Goal: Information Seeking & Learning: Learn about a topic

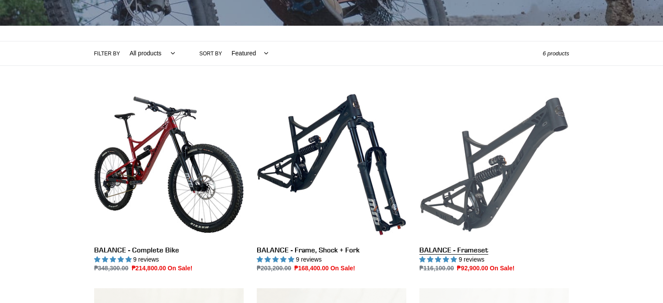
scroll to position [174, 0]
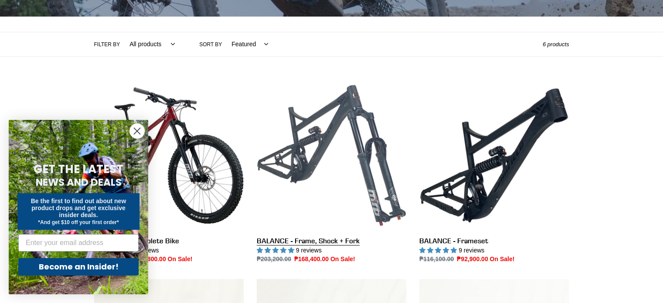
click at [353, 167] on link "BALANCE - Frame, Shock + Fork" at bounding box center [332, 173] width 150 height 184
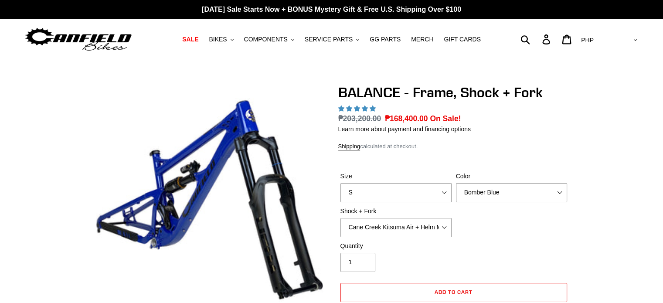
select select "highest-rating"
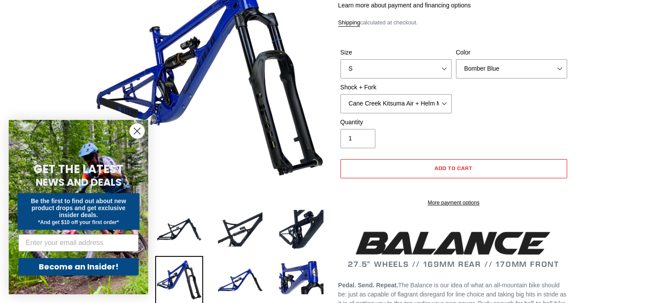
scroll to position [58, 0]
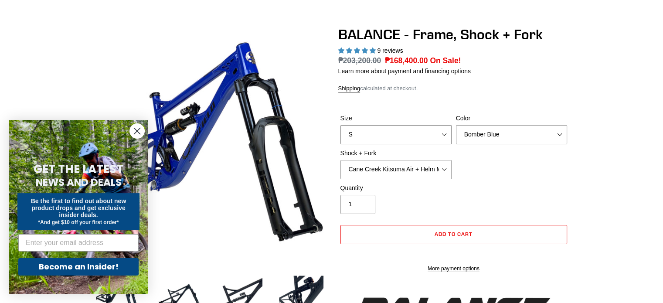
click at [410, 133] on select "S M L XL" at bounding box center [396, 134] width 111 height 19
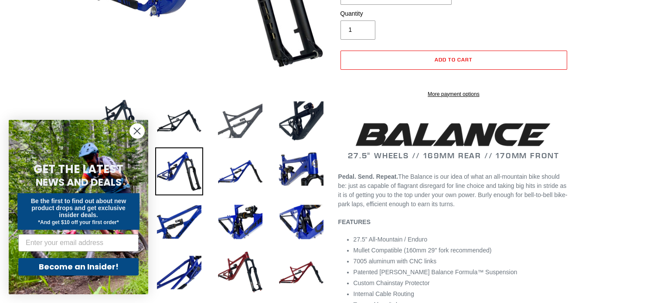
click at [252, 113] on img at bounding box center [240, 121] width 48 height 48
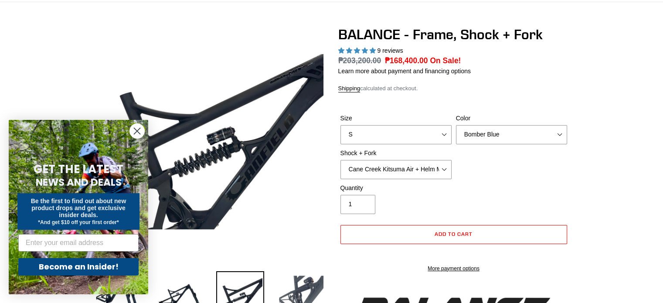
click at [298, 291] on img at bounding box center [301, 295] width 48 height 48
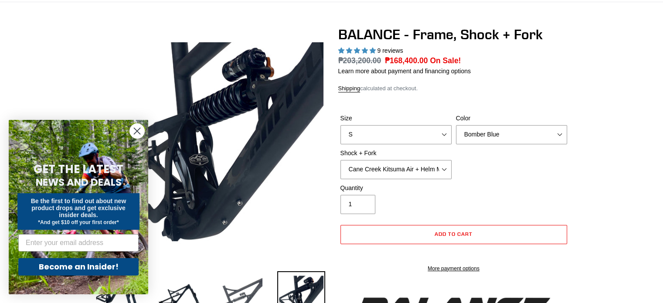
click at [239, 289] on img at bounding box center [240, 295] width 48 height 48
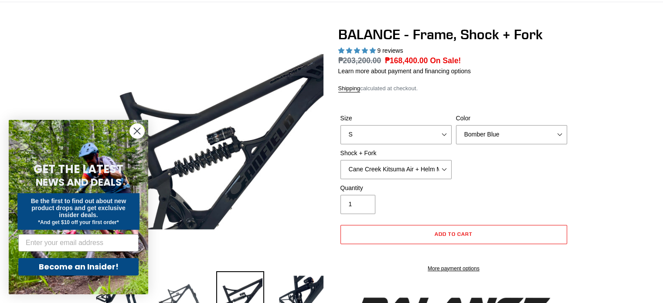
click at [187, 286] on img at bounding box center [179, 295] width 48 height 48
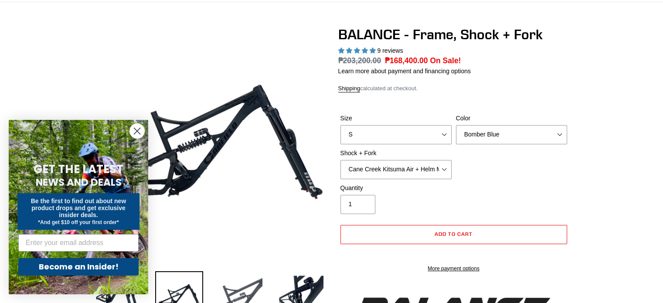
click at [220, 285] on img at bounding box center [240, 295] width 48 height 48
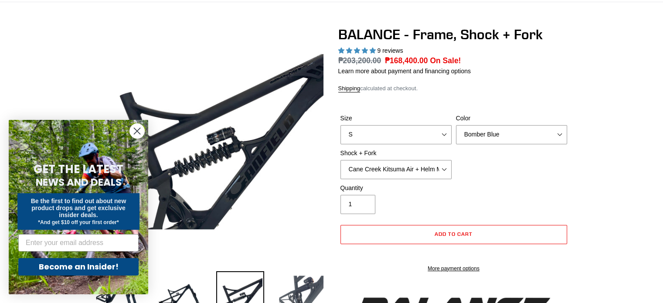
click at [293, 284] on img at bounding box center [301, 295] width 48 height 48
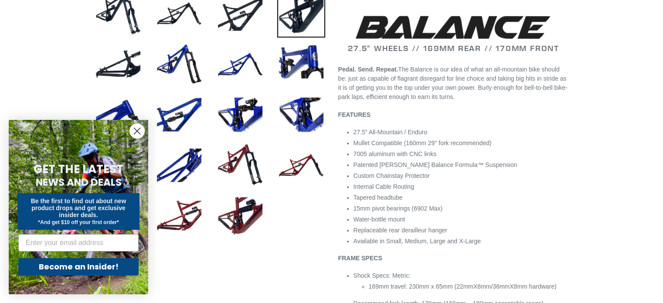
scroll to position [349, 0]
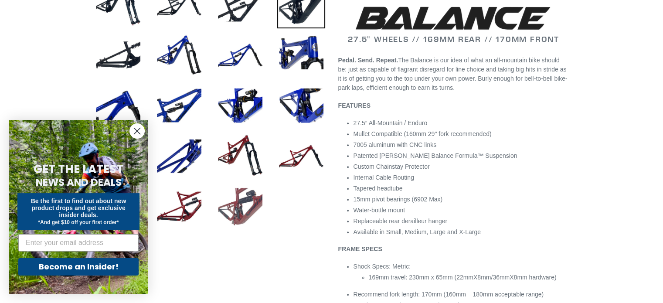
click at [246, 200] on img at bounding box center [240, 207] width 48 height 48
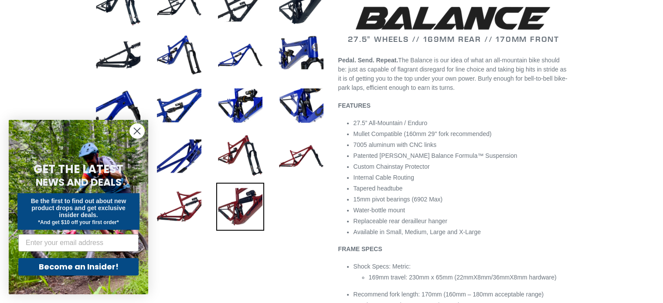
click at [270, 143] on li at bounding box center [294, 158] width 61 height 51
click at [295, 150] on img at bounding box center [301, 156] width 48 height 48
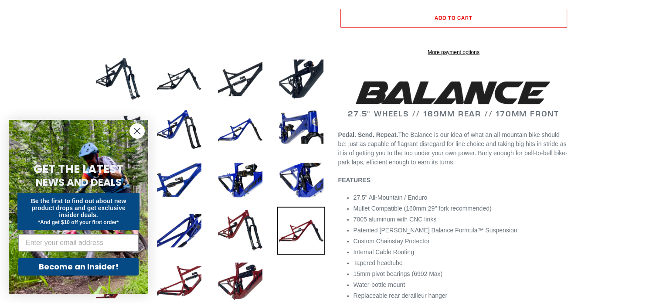
scroll to position [174, 0]
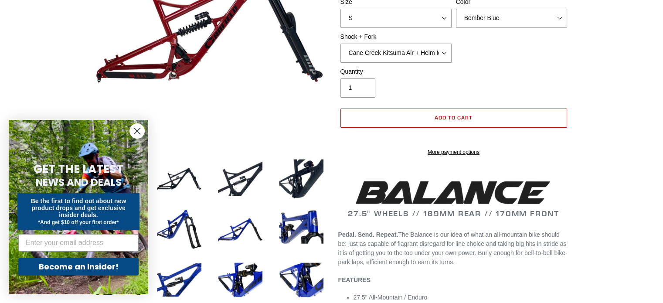
drag, startPoint x: 427, startPoint y: 143, endPoint x: 434, endPoint y: 123, distance: 20.7
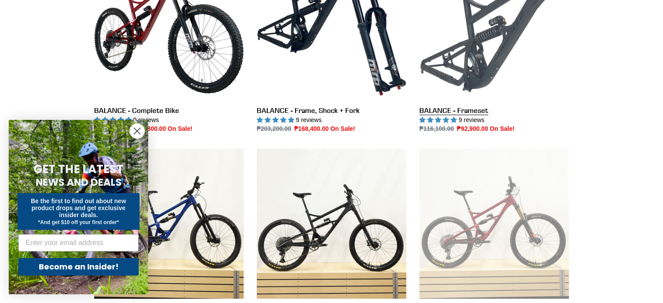
scroll to position [232, 0]
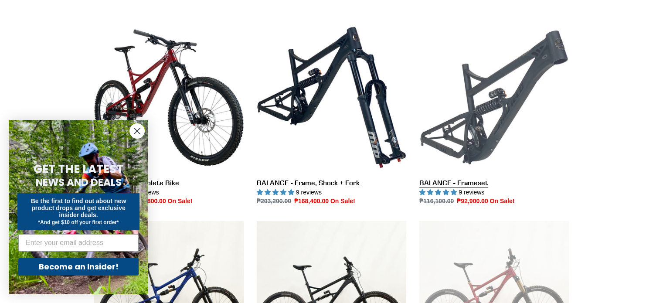
click at [511, 120] on link "BALANCE - Frameset" at bounding box center [494, 115] width 150 height 184
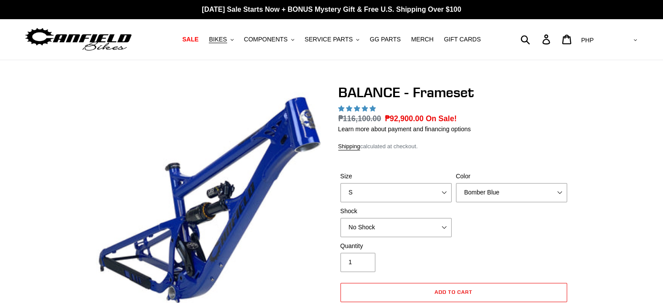
select select "highest-rating"
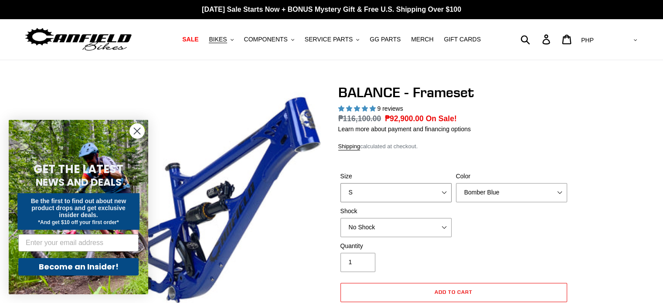
click at [431, 193] on select "S M L XL" at bounding box center [396, 192] width 111 height 19
click at [341, 183] on select "S M L XL" at bounding box center [396, 192] width 111 height 19
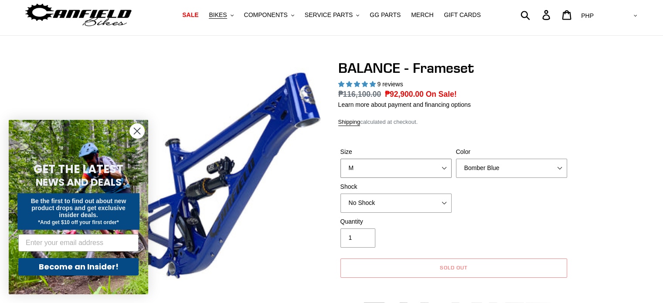
scroll to position [58, 0]
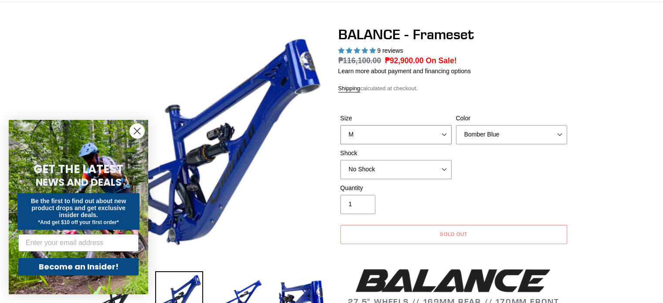
drag, startPoint x: 422, startPoint y: 126, endPoint x: 420, endPoint y: 132, distance: 6.2
click at [422, 126] on select "S M L XL" at bounding box center [396, 134] width 111 height 19
click at [341, 125] on select "S M L XL" at bounding box center [396, 134] width 111 height 19
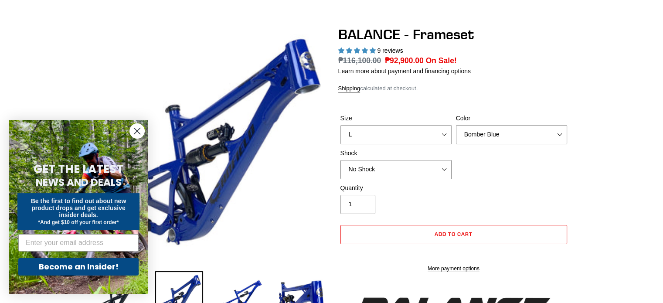
click at [397, 171] on select "No Shock Cane Creek Kitsuma Air Öhlins TTX2 Air EXT Storia V3-S" at bounding box center [396, 169] width 111 height 19
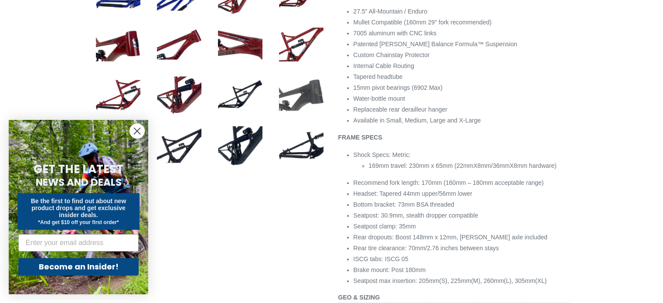
scroll to position [465, 0]
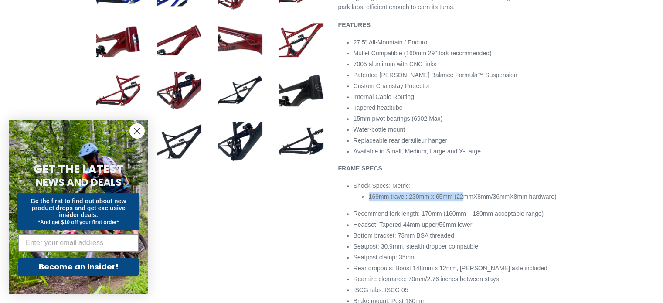
drag, startPoint x: 399, startPoint y: 171, endPoint x: 369, endPoint y: 207, distance: 47.1
click at [369, 200] on span "169mm travel: 230mm x 65mm (22mmX8mm/36mmX8mm hardware)" at bounding box center [463, 196] width 188 height 7
click at [297, 216] on div at bounding box center [325, 276] width 488 height 1315
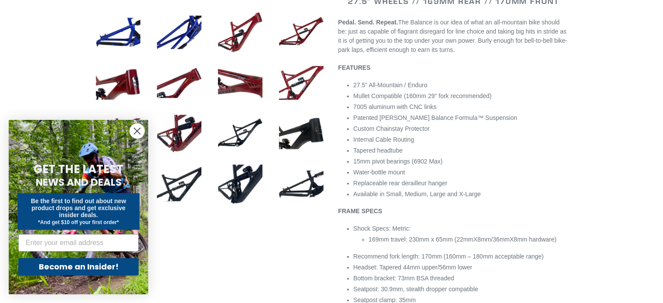
scroll to position [523, 0]
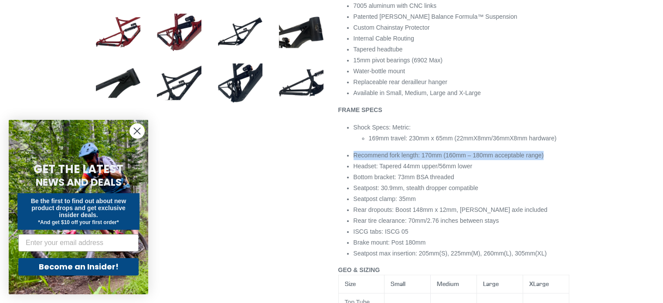
drag, startPoint x: 482, startPoint y: 168, endPoint x: 351, endPoint y: 168, distance: 131.3
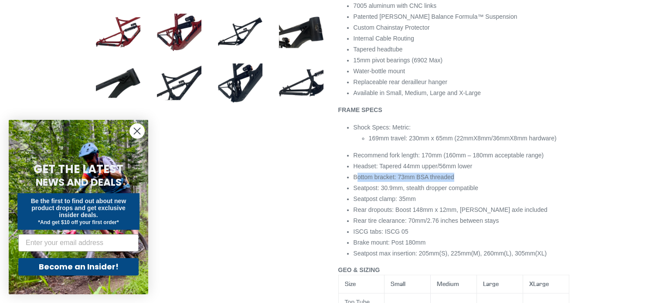
drag, startPoint x: 399, startPoint y: 184, endPoint x: 356, endPoint y: 184, distance: 42.3
click at [356, 182] on li "Bottom bracket: 73mm BSA threaded" at bounding box center [462, 177] width 216 height 9
click at [503, 182] on li "Bottom bracket: 73mm BSA threaded" at bounding box center [462, 177] width 216 height 9
drag, startPoint x: 479, startPoint y: 202, endPoint x: 399, endPoint y: 218, distance: 81.0
click at [337, 200] on div "BALANCE - Frameset 9 reviews Regular price ₱116,100.00 Sale price ₱92,900.00 On…" at bounding box center [447, 218] width 244 height 1315
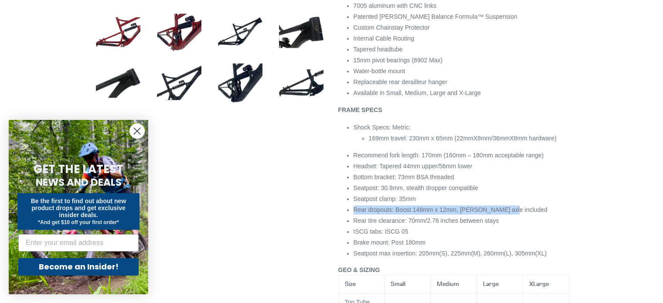
drag, startPoint x: 473, startPoint y: 220, endPoint x: 334, endPoint y: 218, distance: 138.7
click at [334, 218] on div "BALANCE - Frameset 9 reviews Regular price ₱116,100.00 Sale price ₱92,900.00 On…" at bounding box center [447, 218] width 244 height 1315
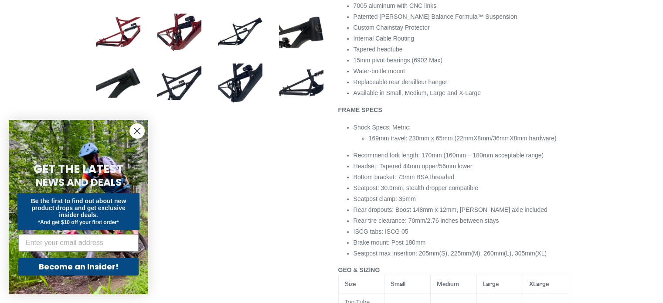
click at [447, 236] on li "ISCG tabs: ISCG 05" at bounding box center [462, 231] width 216 height 9
drag, startPoint x: 382, startPoint y: 243, endPoint x: 344, endPoint y: 242, distance: 38.0
click at [460, 247] on li "Brake mount: Post 180mm" at bounding box center [462, 242] width 216 height 9
drag, startPoint x: 386, startPoint y: 252, endPoint x: 472, endPoint y: 249, distance: 85.9
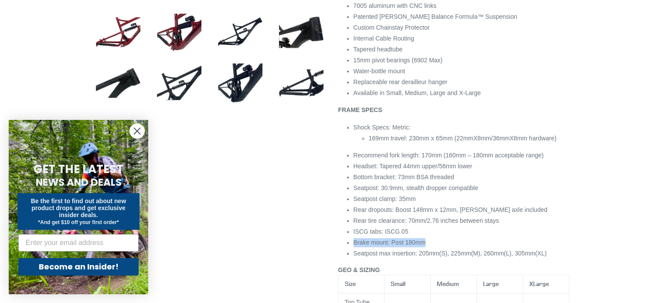
click at [500, 247] on li "Brake mount: Post 180mm" at bounding box center [462, 242] width 216 height 9
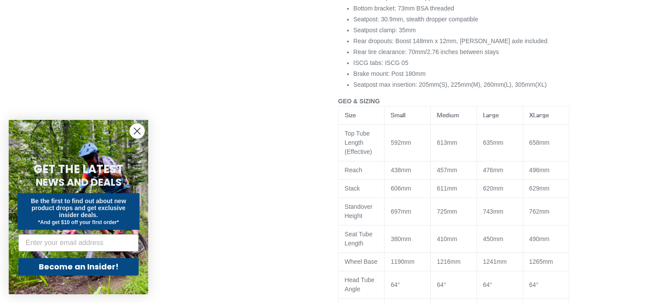
scroll to position [698, 0]
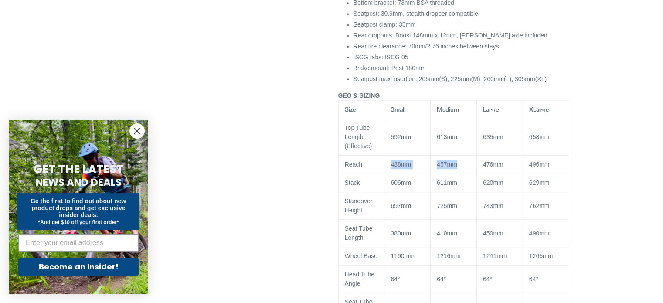
drag, startPoint x: 462, startPoint y: 175, endPoint x: 389, endPoint y: 179, distance: 72.9
click at [389, 174] on tr "Reach 438mm 457mm 476mm 496mm" at bounding box center [453, 165] width 231 height 18
drag, startPoint x: 413, startPoint y: 186, endPoint x: 418, endPoint y: 178, distance: 8.8
click at [413, 185] on td "606mm" at bounding box center [408, 183] width 46 height 18
drag, startPoint x: 403, startPoint y: 176, endPoint x: 389, endPoint y: 176, distance: 14.0
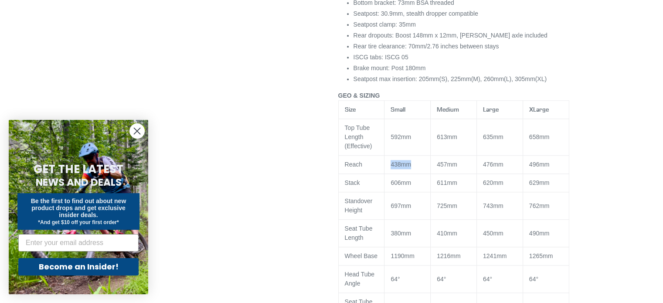
click at [389, 174] on td "438mm" at bounding box center [408, 165] width 46 height 18
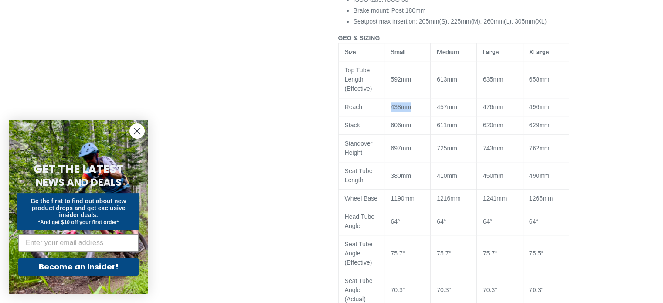
scroll to position [756, 0]
drag, startPoint x: 403, startPoint y: 206, endPoint x: 412, endPoint y: 207, distance: 8.8
click at [391, 207] on td "1190mm" at bounding box center [408, 198] width 46 height 18
drag, startPoint x: 467, startPoint y: 207, endPoint x: 445, endPoint y: 209, distance: 21.9
click at [445, 208] on td "1216mm" at bounding box center [454, 198] width 46 height 18
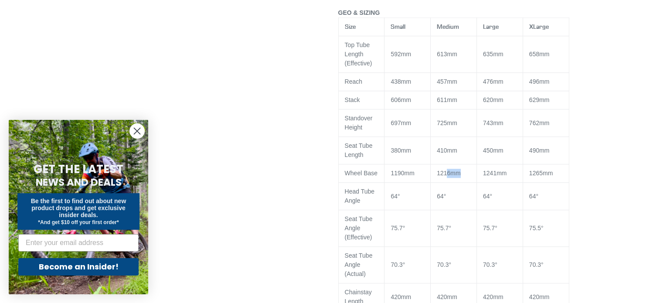
scroll to position [814, 0]
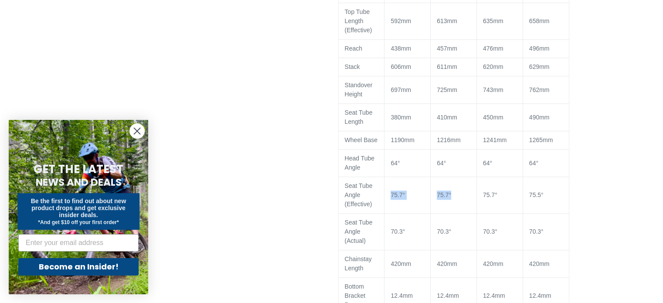
drag, startPoint x: 428, startPoint y: 198, endPoint x: 432, endPoint y: 195, distance: 4.9
click at [427, 198] on tr "Seat Tube Angle (Effective) 75.7° 75.7° 75.7° 75.5°" at bounding box center [453, 195] width 231 height 37
click at [463, 172] on td "64°" at bounding box center [454, 163] width 46 height 27
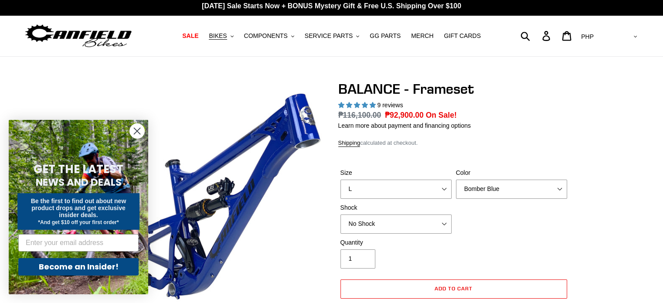
scroll to position [0, 0]
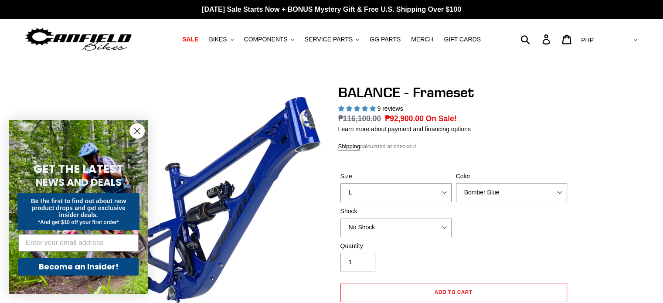
click at [411, 188] on select "S M L XL" at bounding box center [396, 192] width 111 height 19
click at [341, 183] on select "S M L XL" at bounding box center [396, 192] width 111 height 19
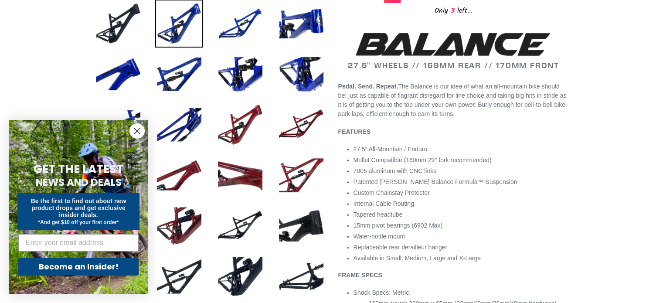
scroll to position [174, 0]
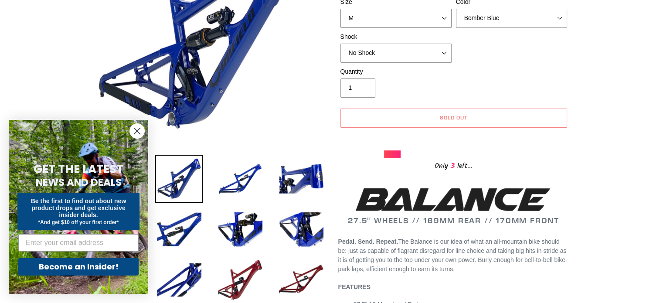
click at [415, 17] on select "S M L XL" at bounding box center [396, 18] width 111 height 19
click at [341, 9] on select "S M L XL" at bounding box center [396, 18] width 111 height 19
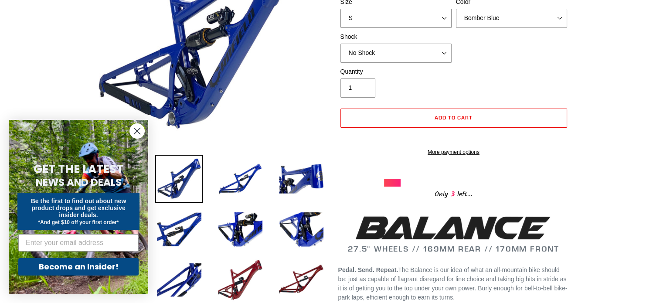
click at [424, 17] on select "S M L XL" at bounding box center [396, 18] width 111 height 19
select select "M"
click at [341, 9] on select "S M L XL" at bounding box center [396, 18] width 111 height 19
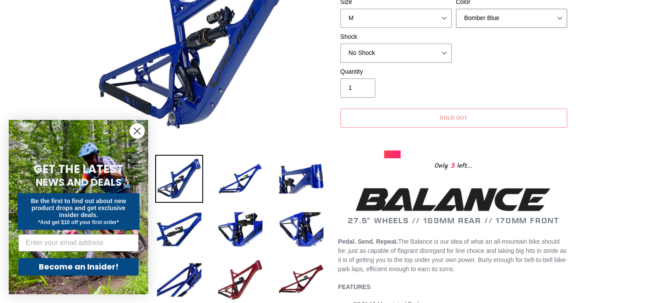
click at [488, 24] on select "Bomber Blue Goat's Blood Stealth Black" at bounding box center [511, 18] width 111 height 19
click at [456, 9] on select "Bomber Blue Goat's Blood Stealth Black" at bounding box center [511, 18] width 111 height 19
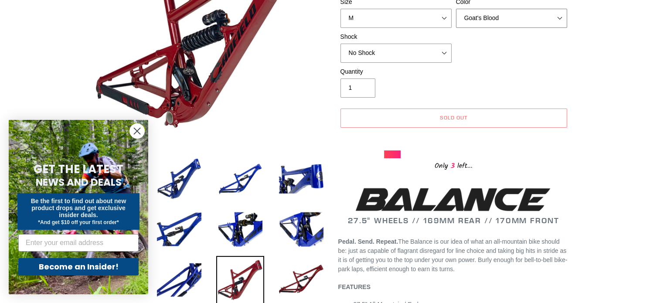
click at [497, 15] on select "Bomber Blue Goat's Blood Stealth Black" at bounding box center [511, 18] width 111 height 19
select select "Stealth Black"
click at [456, 9] on select "Bomber Blue Goat's Blood Stealth Black" at bounding box center [511, 18] width 111 height 19
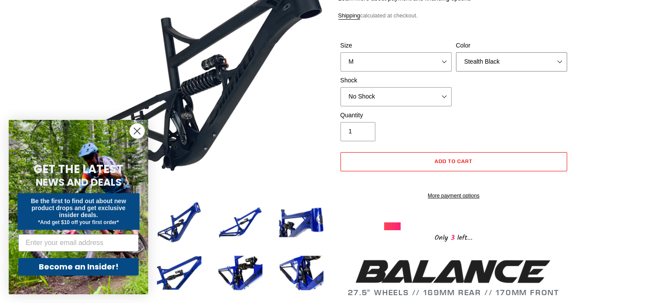
scroll to position [58, 0]
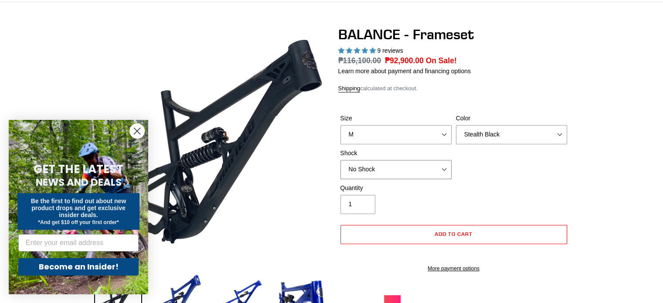
click at [425, 171] on select "No Shock Cane Creek Kitsuma Air Öhlins TTX2 Air EXT Storia V3-S" at bounding box center [396, 169] width 111 height 19
click at [341, 160] on select "No Shock Cane Creek Kitsuma Air Öhlins TTX2 Air EXT Storia V3-S" at bounding box center [396, 169] width 111 height 19
click at [406, 167] on select "No Shock Cane Creek Kitsuma Air Öhlins TTX2 Air EXT Storia V3-S" at bounding box center [396, 169] width 111 height 19
click at [341, 160] on select "No Shock Cane Creek Kitsuma Air Öhlins TTX2 Air EXT Storia V3-S" at bounding box center [396, 169] width 111 height 19
click at [426, 170] on select "No Shock Cane Creek Kitsuma Air Öhlins TTX2 Air EXT Storia V3-S" at bounding box center [396, 169] width 111 height 19
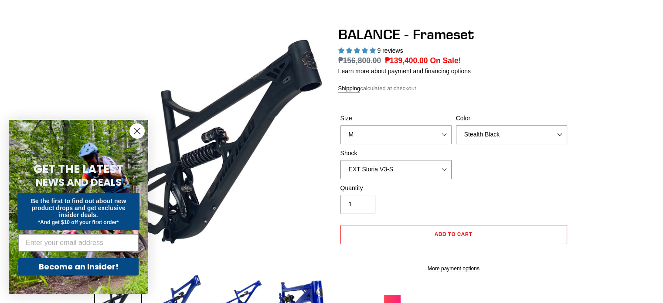
click at [341, 160] on select "No Shock Cane Creek Kitsuma Air Öhlins TTX2 Air EXT Storia V3-S" at bounding box center [396, 169] width 111 height 19
click at [412, 171] on select "No Shock Cane Creek Kitsuma Air Öhlins TTX2 Air EXT Storia V3-S" at bounding box center [396, 169] width 111 height 19
click at [341, 160] on select "No Shock Cane Creek Kitsuma Air Öhlins TTX2 Air EXT Storia V3-S" at bounding box center [396, 169] width 111 height 19
click at [382, 172] on select "No Shock Cane Creek Kitsuma Air Öhlins TTX2 Air EXT Storia V3-S" at bounding box center [396, 169] width 111 height 19
select select "No Shock"
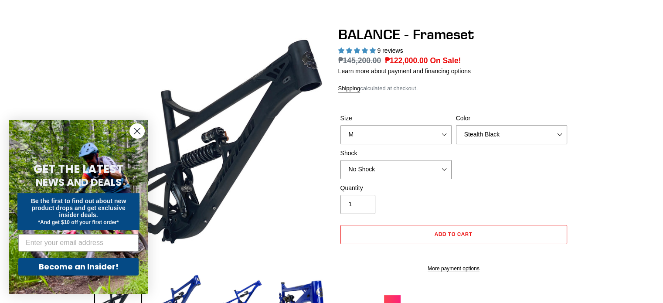
click at [341, 160] on select "No Shock Cane Creek Kitsuma Air Öhlins TTX2 Air EXT Storia V3-S" at bounding box center [396, 169] width 111 height 19
